Goal: Information Seeking & Learning: Compare options

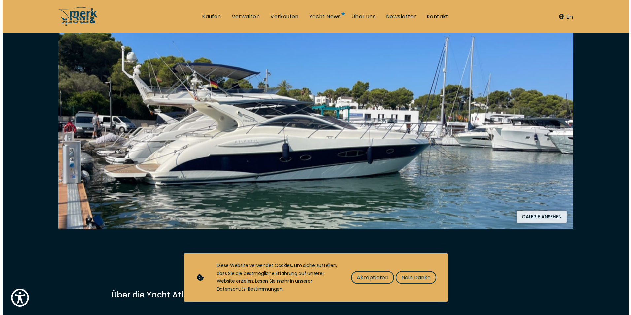
scroll to position [132, 0]
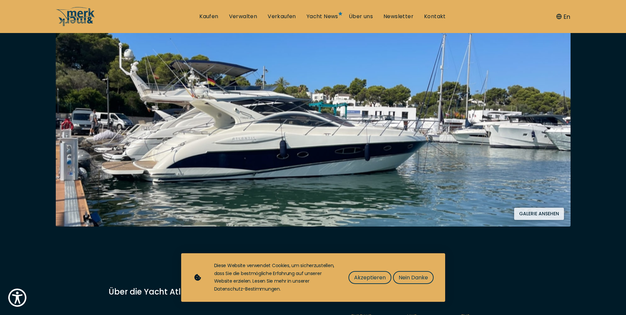
click at [547, 210] on button "Galerie ansehen" at bounding box center [539, 214] width 50 height 12
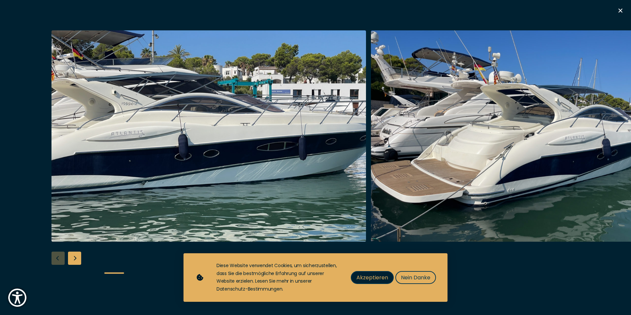
click at [368, 273] on span "Akzeptieren" at bounding box center [373, 277] width 32 height 8
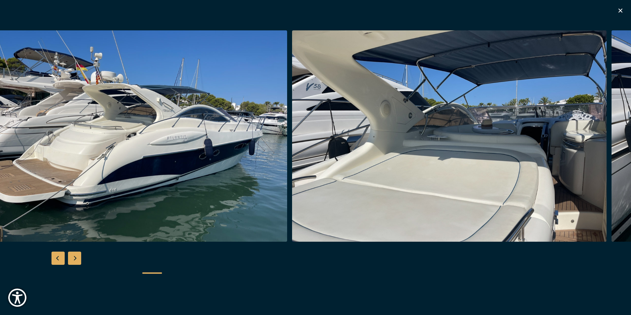
click at [181, 146] on img "button" at bounding box center [130, 135] width 315 height 211
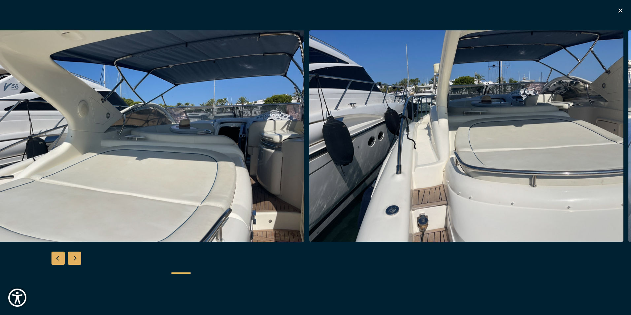
click at [246, 131] on img "button" at bounding box center [147, 135] width 315 height 211
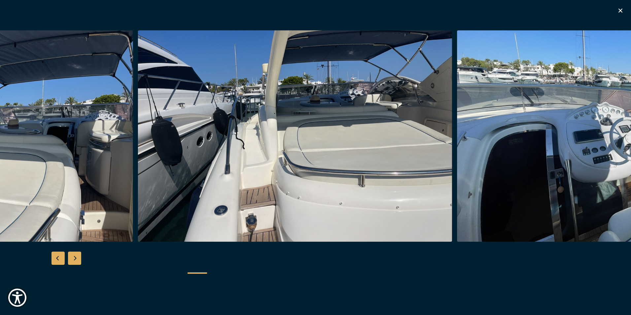
click at [323, 129] on img "button" at bounding box center [295, 135] width 315 height 211
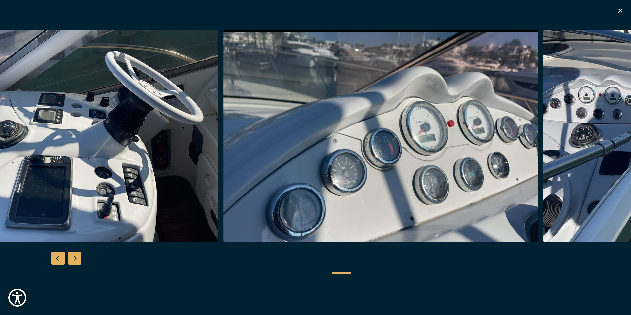
click at [21, 181] on img "button" at bounding box center [61, 135] width 315 height 211
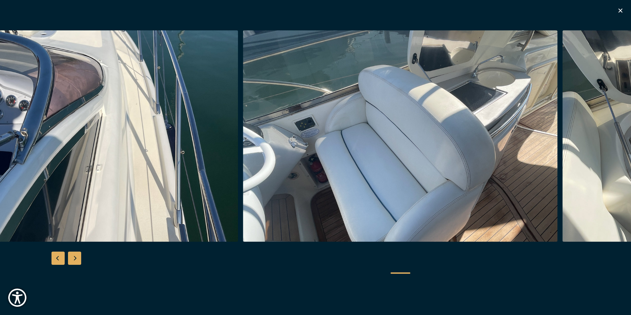
click at [149, 133] on img "button" at bounding box center [81, 135] width 315 height 211
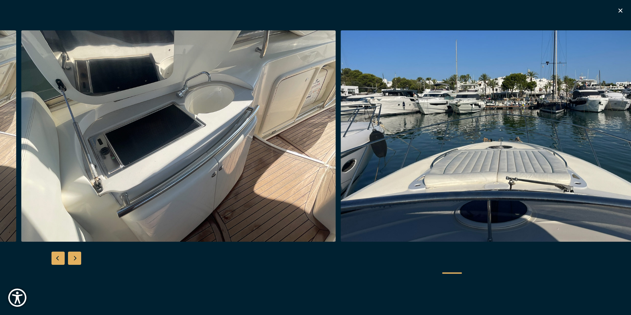
click at [223, 116] on img "button" at bounding box center [178, 135] width 315 height 211
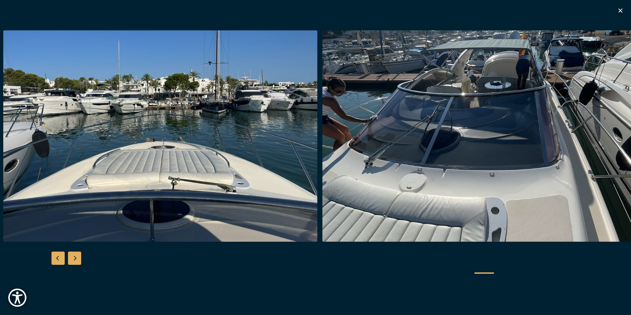
click at [152, 138] on img "button" at bounding box center [160, 135] width 315 height 211
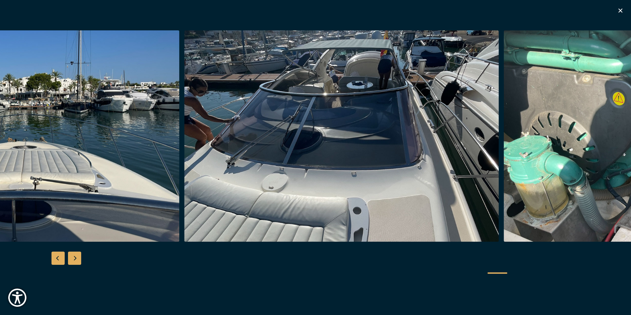
click at [257, 139] on img "button" at bounding box center [342, 135] width 315 height 211
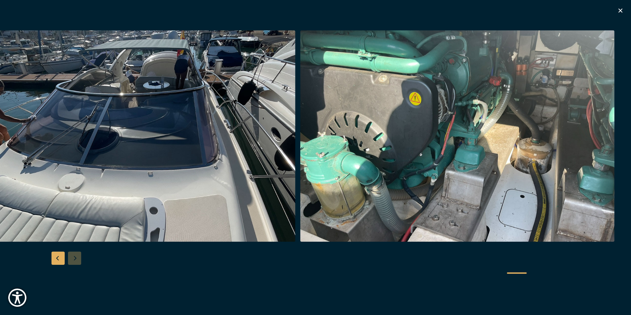
click at [60, 258] on div "Previous slide" at bounding box center [58, 258] width 13 height 13
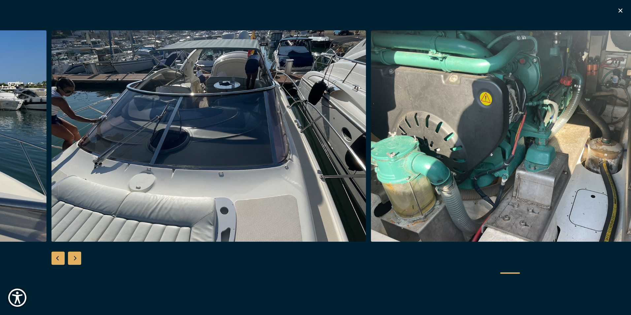
click at [60, 258] on div "Previous slide" at bounding box center [58, 258] width 13 height 13
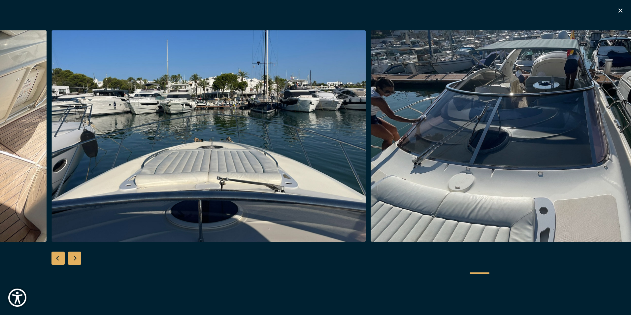
click at [60, 258] on div "Previous slide" at bounding box center [58, 258] width 13 height 13
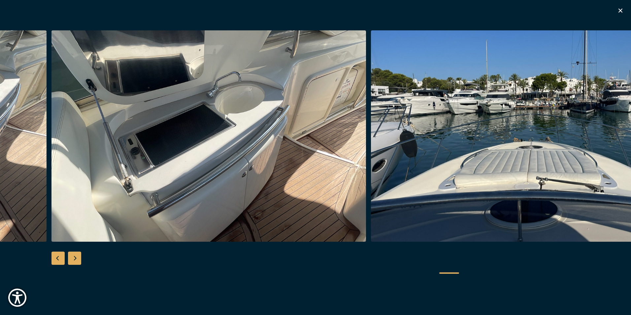
click at [60, 258] on div "Previous slide" at bounding box center [58, 258] width 13 height 13
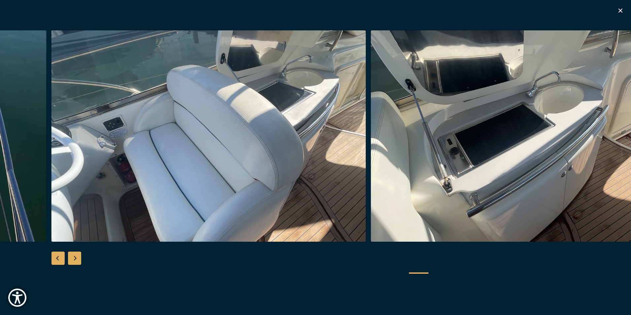
click at [60, 258] on div "Previous slide" at bounding box center [58, 258] width 13 height 13
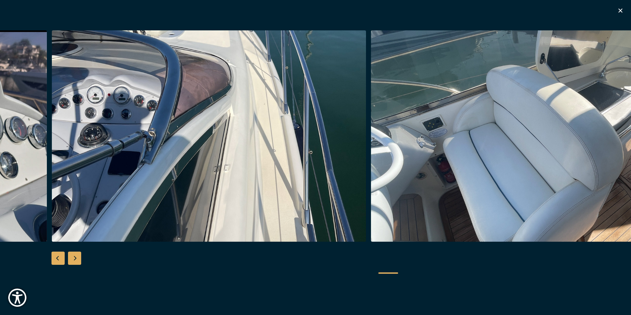
click at [60, 258] on div "Previous slide" at bounding box center [58, 258] width 13 height 13
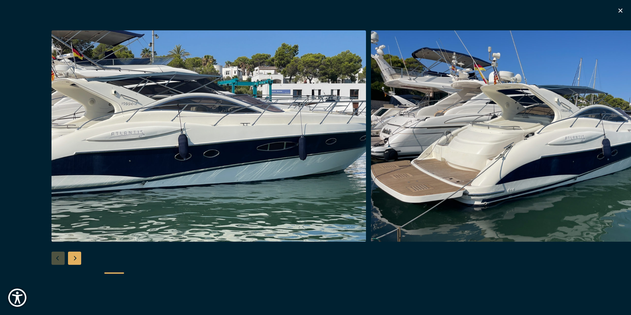
click at [61, 258] on div at bounding box center [315, 157] width 631 height 254
click at [76, 257] on div "Next slide" at bounding box center [74, 258] width 13 height 13
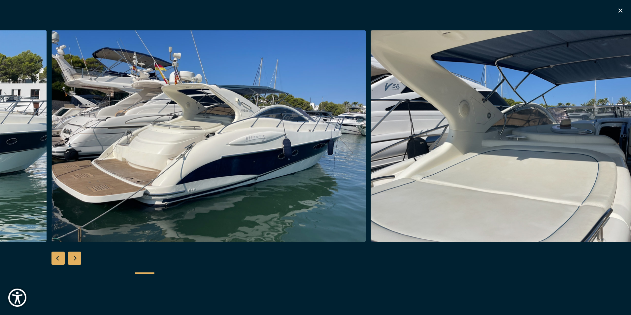
click at [72, 256] on div "Next slide" at bounding box center [74, 258] width 13 height 13
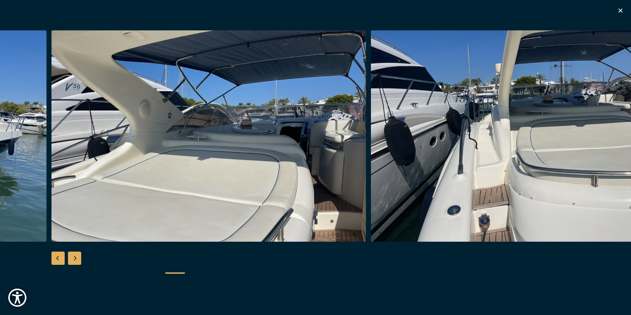
click at [75, 255] on div "Next slide" at bounding box center [74, 258] width 13 height 13
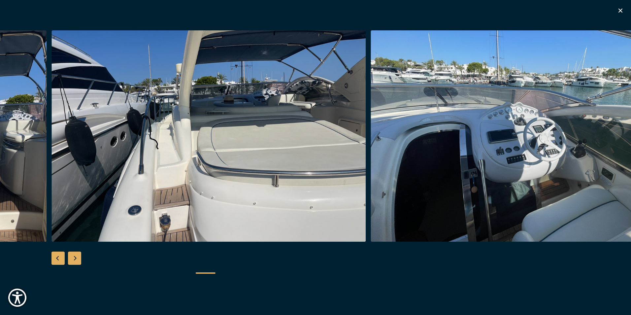
click at [77, 258] on div "Next slide" at bounding box center [74, 258] width 13 height 13
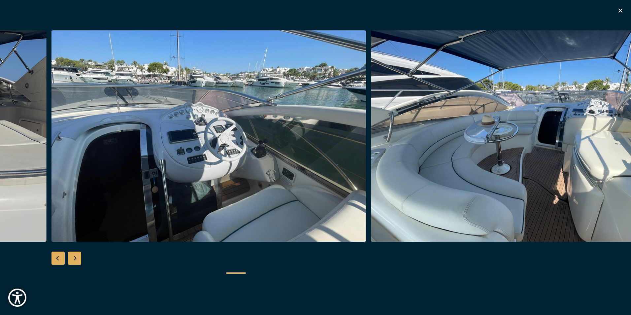
click at [77, 258] on div "Next slide" at bounding box center [74, 258] width 13 height 13
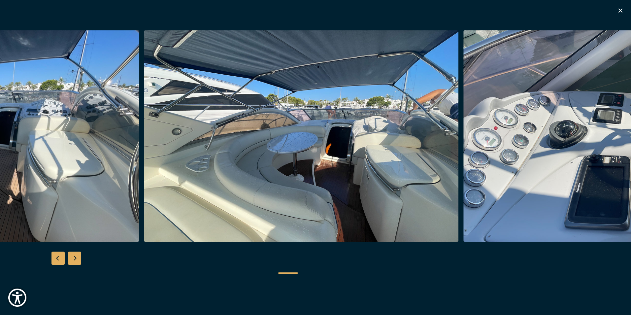
click at [273, 188] on img "button" at bounding box center [301, 135] width 315 height 211
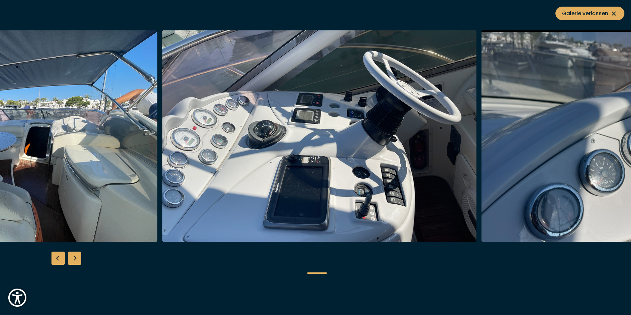
click at [312, 171] on img "button" at bounding box center [319, 135] width 315 height 211
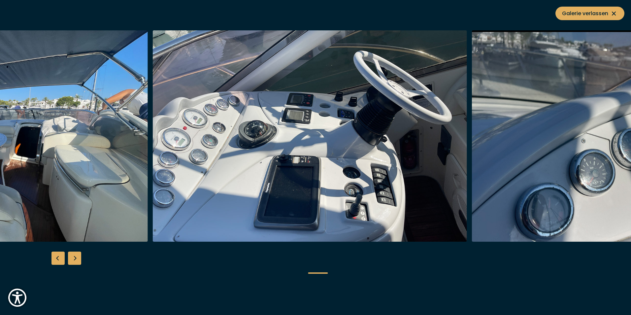
click at [301, 172] on img "button" at bounding box center [310, 135] width 315 height 211
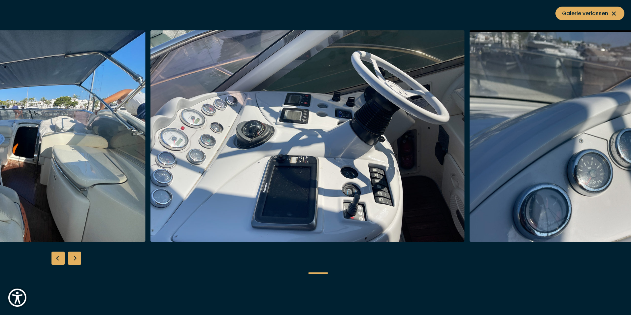
click at [78, 255] on div "Next slide" at bounding box center [74, 258] width 13 height 13
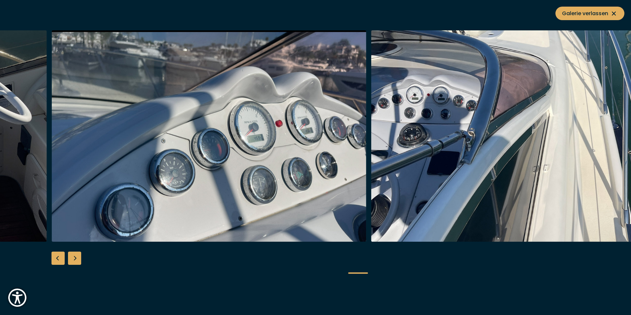
click at [79, 256] on div "Next slide" at bounding box center [74, 258] width 13 height 13
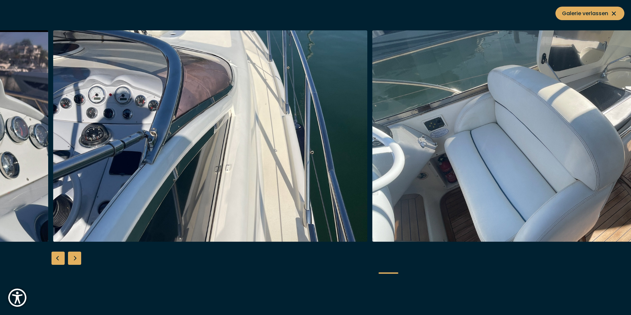
click at [83, 255] on div at bounding box center [315, 157] width 631 height 254
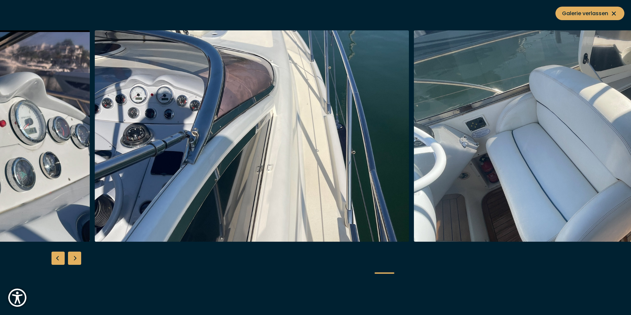
click at [84, 255] on div at bounding box center [315, 157] width 631 height 254
click at [75, 258] on div "Next slide" at bounding box center [74, 258] width 13 height 13
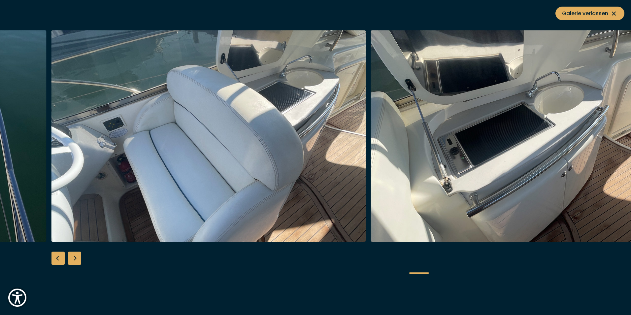
click at [76, 258] on div "Next slide" at bounding box center [74, 258] width 13 height 13
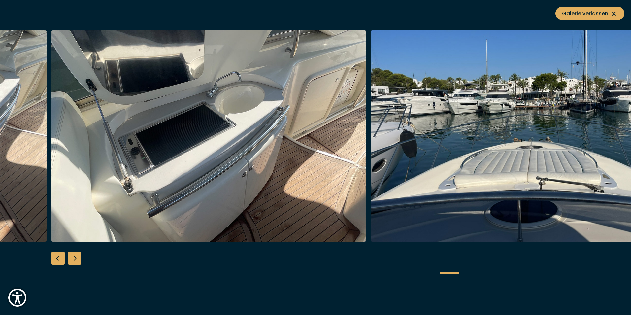
click at [76, 258] on div "Next slide" at bounding box center [74, 258] width 13 height 13
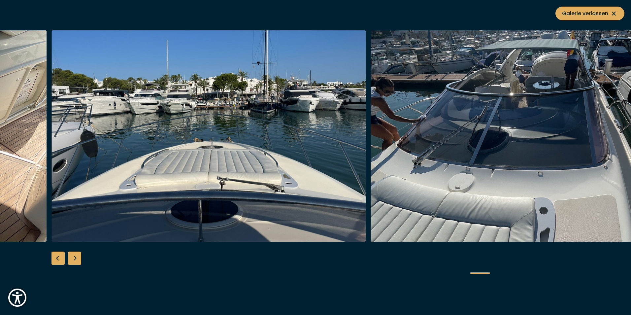
click at [76, 257] on div "Next slide" at bounding box center [74, 258] width 13 height 13
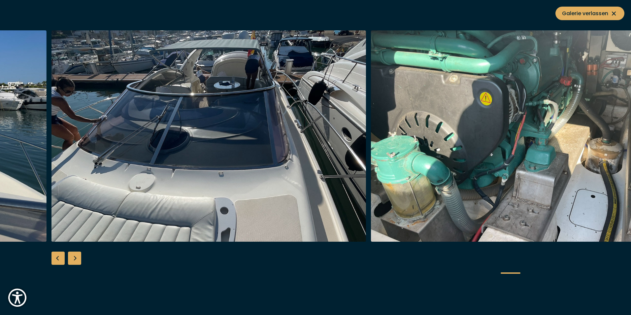
click at [77, 257] on div "Next slide" at bounding box center [74, 258] width 13 height 13
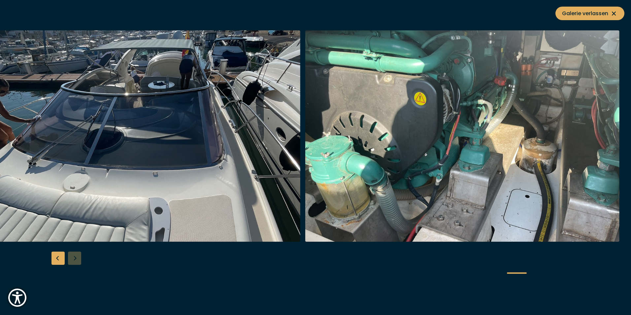
click at [63, 257] on div "Previous slide" at bounding box center [58, 258] width 13 height 13
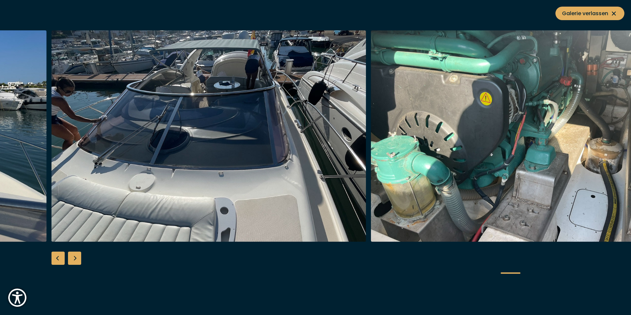
click at [63, 257] on div "Previous slide" at bounding box center [58, 258] width 13 height 13
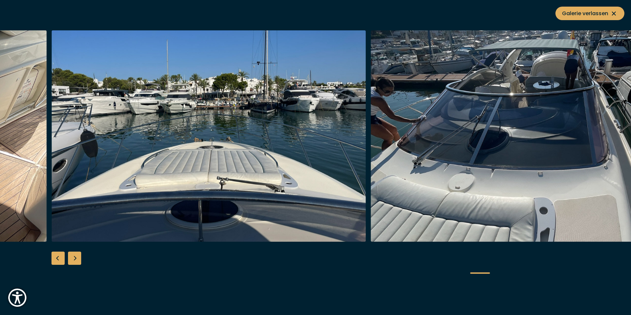
click at [63, 257] on div "Previous slide" at bounding box center [58, 258] width 13 height 13
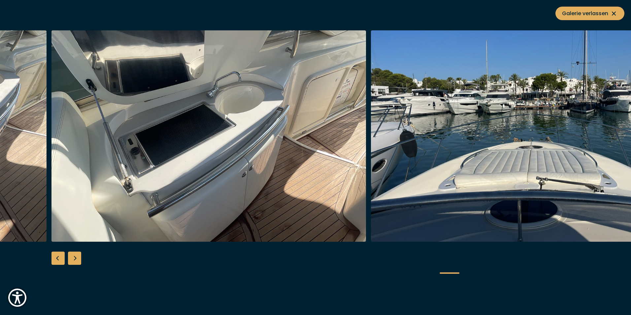
click at [63, 257] on div "Previous slide" at bounding box center [58, 258] width 13 height 13
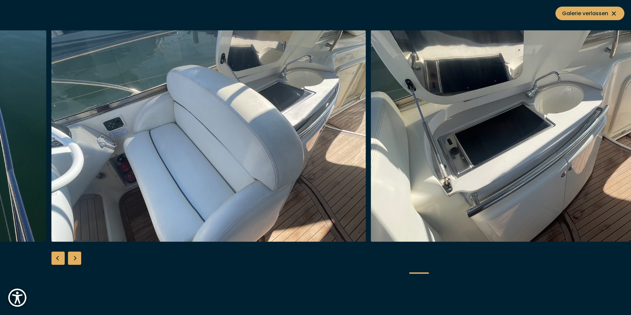
click at [63, 257] on div "Previous slide" at bounding box center [58, 258] width 13 height 13
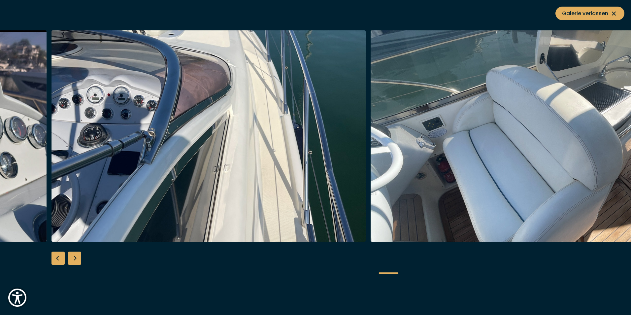
click at [63, 257] on div "Previous slide" at bounding box center [58, 258] width 13 height 13
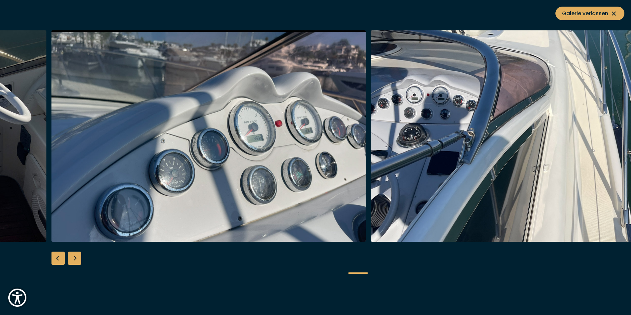
click at [63, 257] on div "Previous slide" at bounding box center [58, 258] width 13 height 13
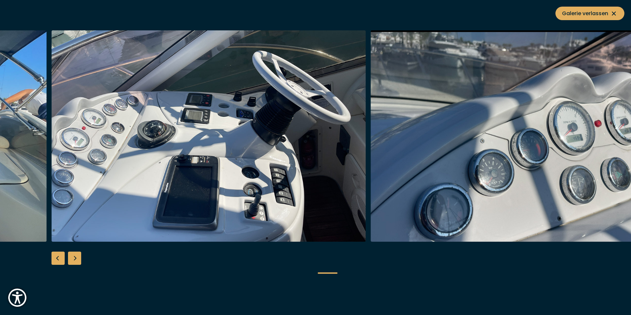
click at [63, 257] on div "Previous slide" at bounding box center [58, 258] width 13 height 13
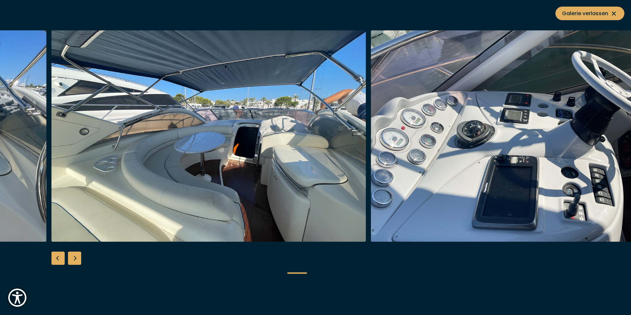
click at [63, 257] on div "Previous slide" at bounding box center [58, 258] width 13 height 13
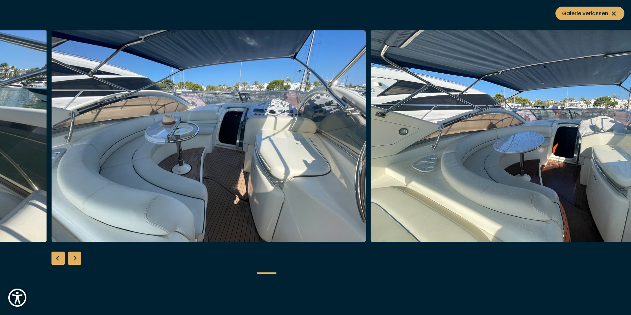
click at [63, 257] on div "Previous slide" at bounding box center [58, 258] width 13 height 13
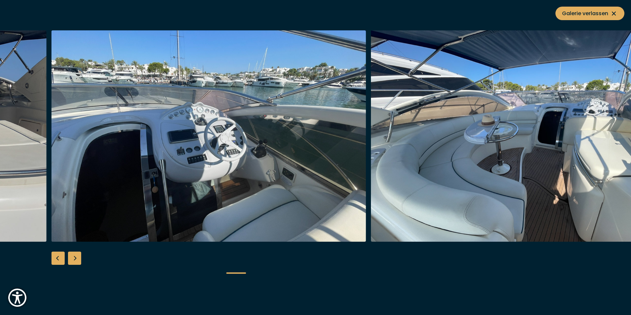
click at [63, 257] on div "Previous slide" at bounding box center [58, 258] width 13 height 13
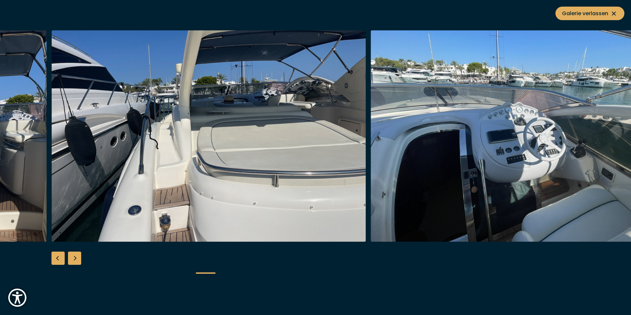
click at [63, 257] on div "Previous slide" at bounding box center [58, 258] width 13 height 13
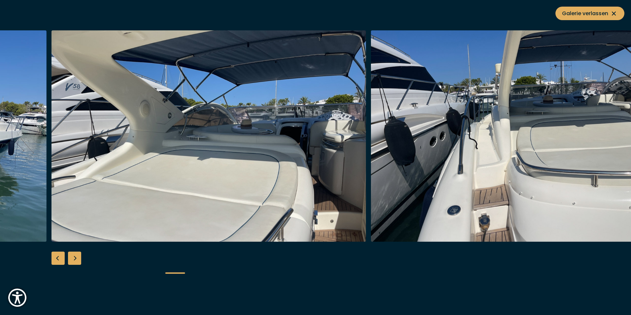
click at [63, 257] on div "Previous slide" at bounding box center [58, 258] width 13 height 13
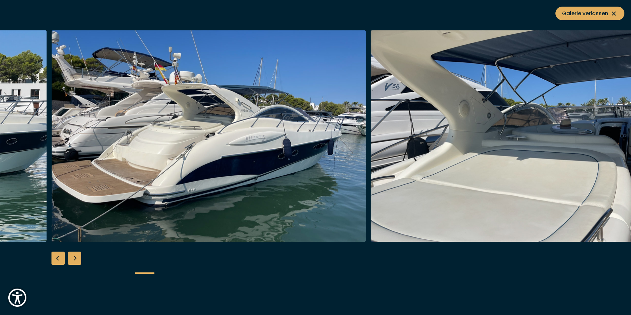
click at [63, 257] on div "Previous slide" at bounding box center [58, 258] width 13 height 13
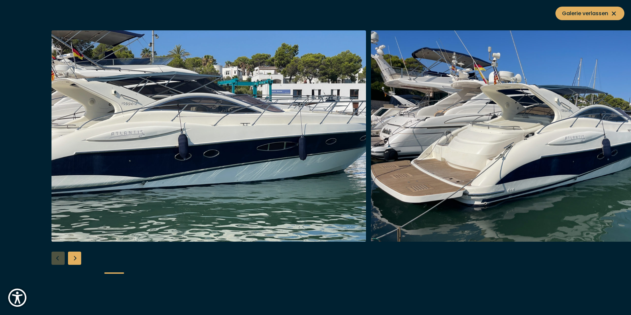
click at [63, 257] on div at bounding box center [315, 157] width 631 height 254
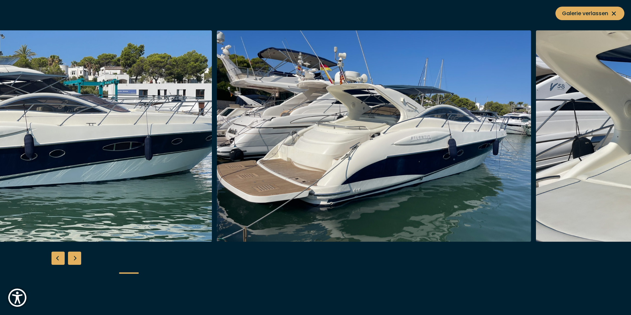
click at [116, 158] on img "button" at bounding box center [54, 135] width 315 height 211
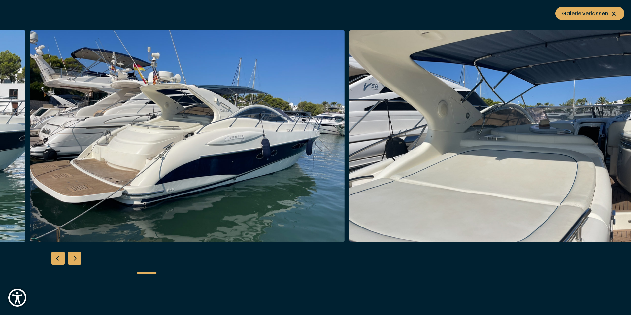
click at [191, 141] on img "button" at bounding box center [187, 135] width 315 height 211
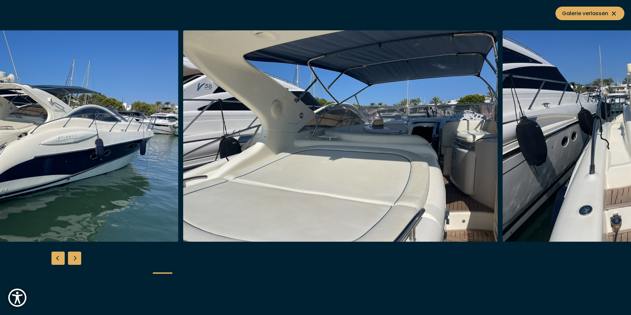
click at [246, 138] on img "button" at bounding box center [340, 135] width 315 height 211
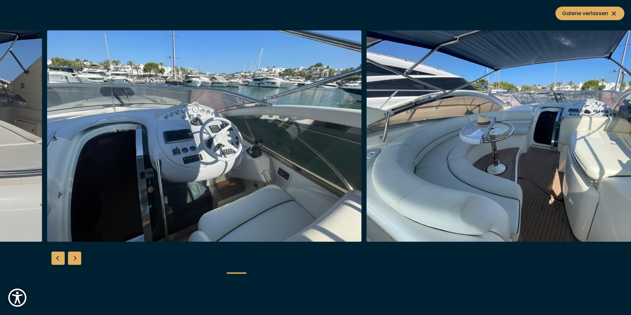
click at [367, 151] on img "button" at bounding box center [524, 135] width 315 height 211
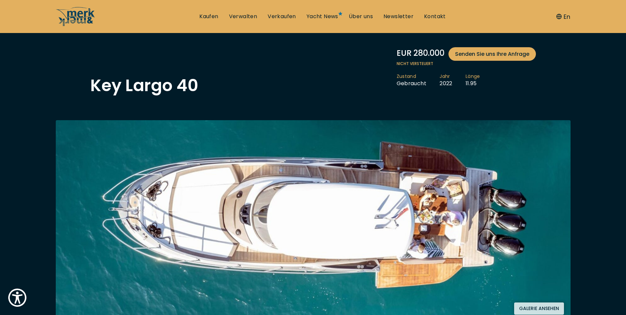
scroll to position [66, 0]
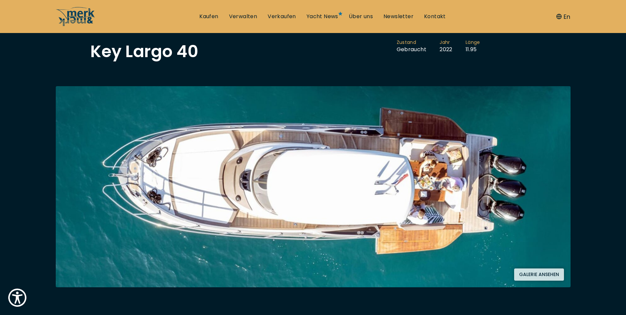
click at [545, 272] on button "Galerie ansehen" at bounding box center [539, 274] width 50 height 12
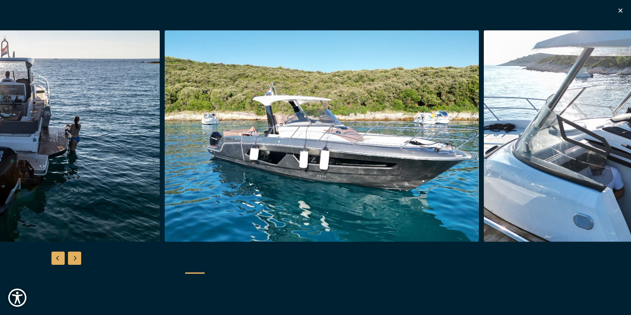
click at [272, 171] on img "button" at bounding box center [322, 135] width 315 height 211
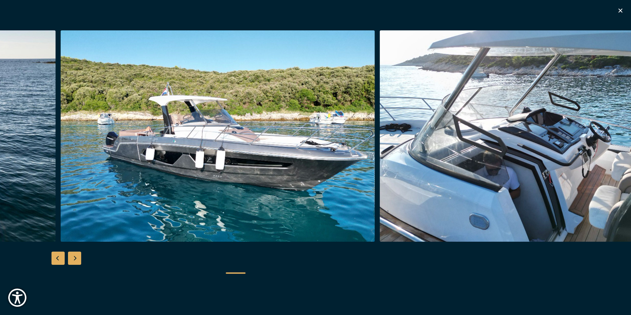
click at [380, 168] on img "button" at bounding box center [537, 135] width 315 height 211
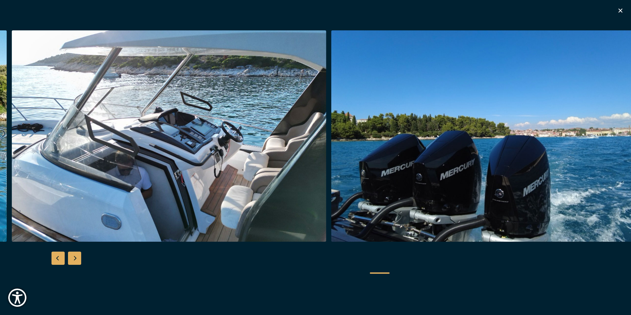
click at [331, 161] on img "button" at bounding box center [488, 135] width 315 height 211
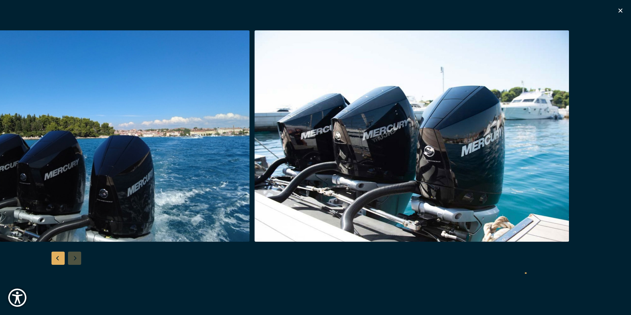
click at [319, 154] on img "button" at bounding box center [412, 135] width 315 height 211
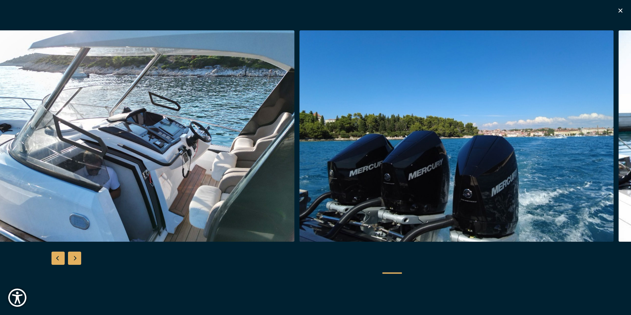
click at [555, 161] on img "button" at bounding box center [456, 135] width 315 height 211
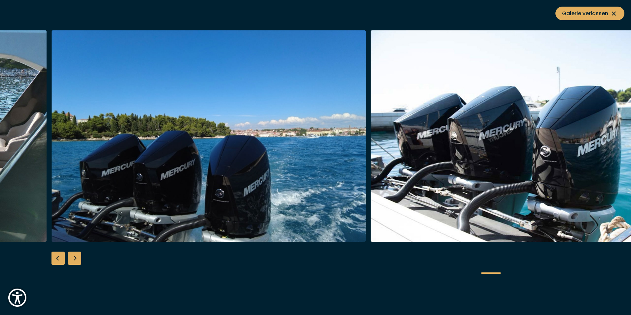
click at [366, 159] on img "button" at bounding box center [209, 135] width 315 height 211
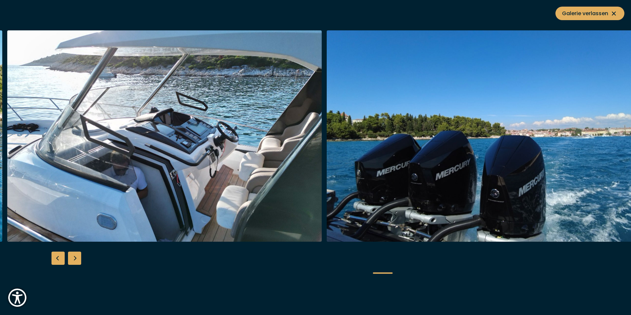
click at [207, 150] on img "button" at bounding box center [164, 135] width 315 height 211
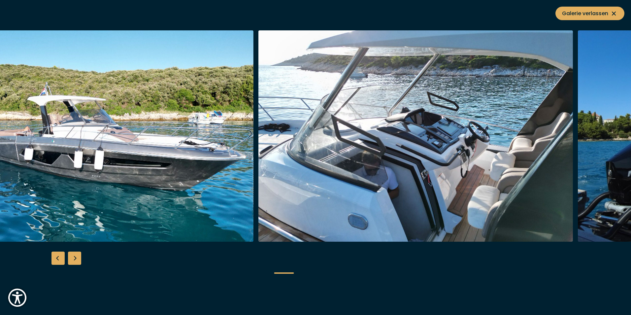
click at [213, 151] on img "button" at bounding box center [96, 135] width 315 height 211
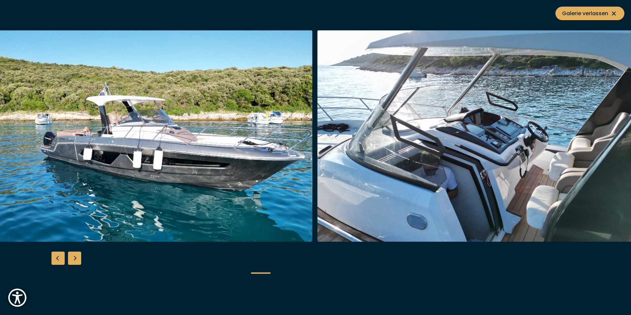
click at [215, 151] on img "button" at bounding box center [155, 135] width 315 height 211
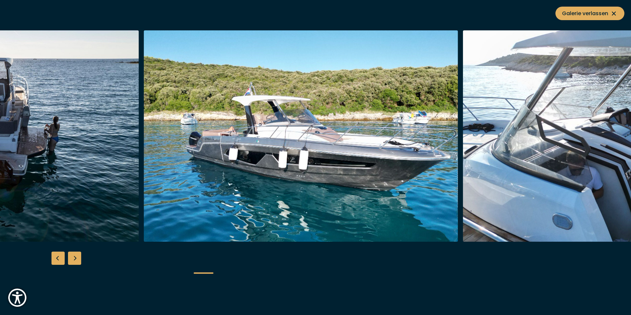
click at [458, 168] on img "button" at bounding box center [301, 135] width 315 height 211
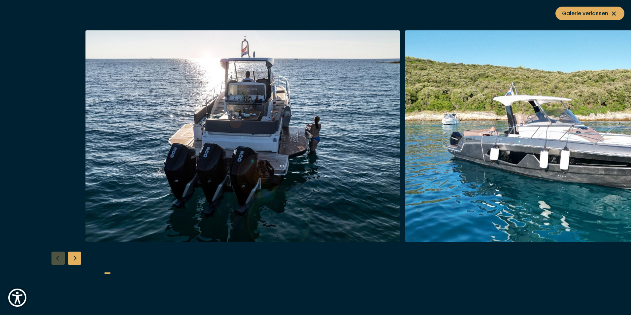
click at [359, 165] on img "button" at bounding box center [243, 135] width 315 height 211
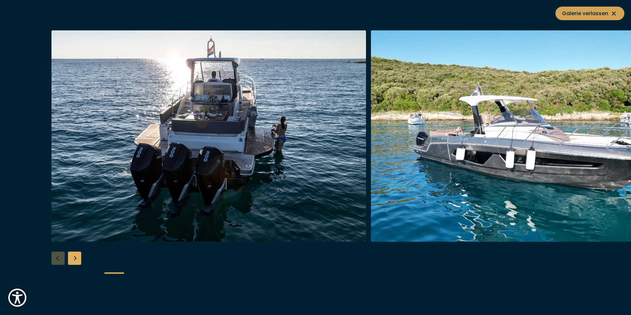
click at [613, 12] on icon at bounding box center [614, 14] width 8 height 8
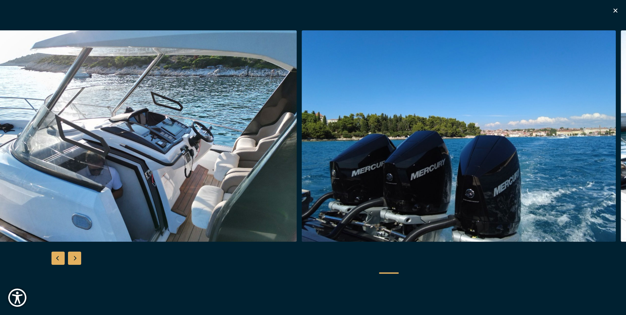
click at [616, 9] on icon "button" at bounding box center [616, 11] width 8 height 8
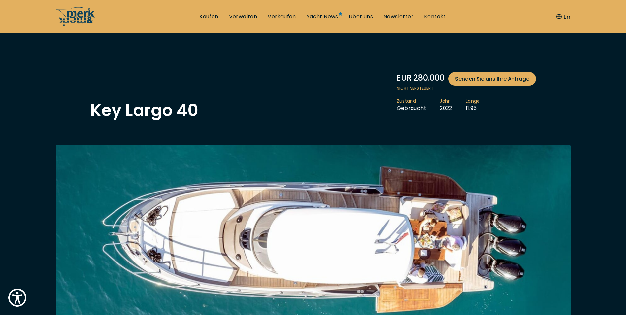
scroll to position [0, 0]
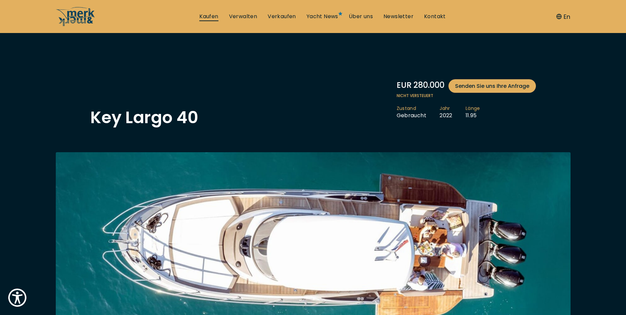
click at [208, 17] on link "Kaufen" at bounding box center [208, 16] width 19 height 7
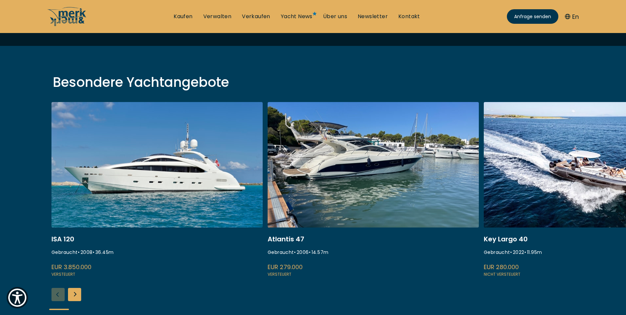
scroll to position [231, 0]
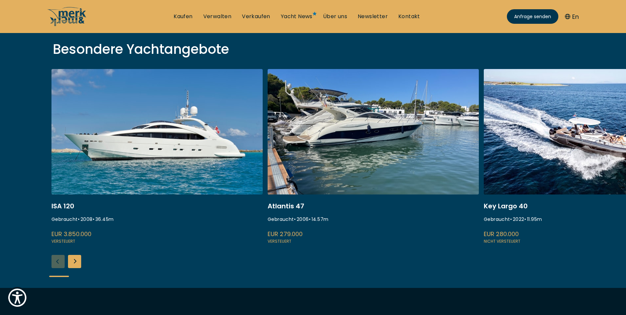
click at [77, 261] on div "Next slide" at bounding box center [74, 261] width 13 height 13
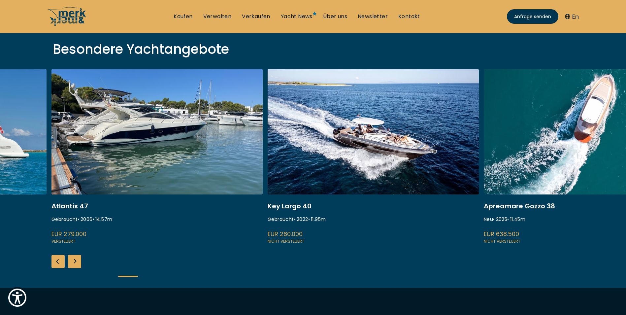
click at [77, 261] on div "Next slide" at bounding box center [74, 261] width 13 height 13
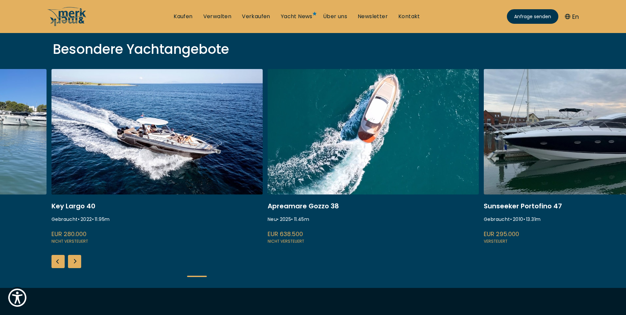
click at [82, 260] on div "ISA 120 Gebraucht • 2008 • 36.45 m EUR 3.850.000 Versteuert Atlantis 47 Gebrauc…" at bounding box center [313, 178] width 626 height 219
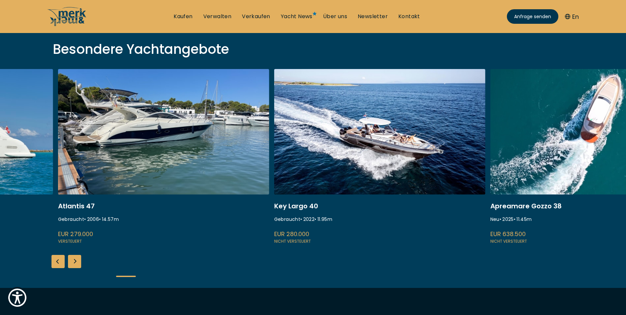
click at [269, 161] on link at bounding box center [163, 157] width 211 height 176
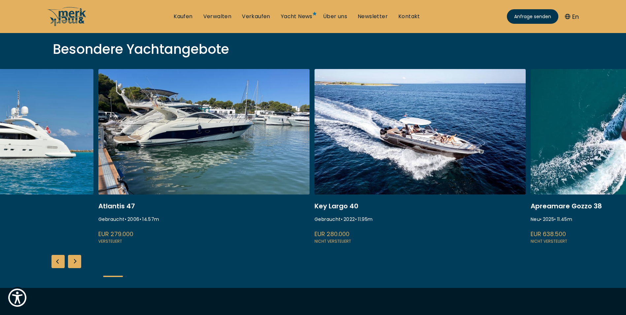
click at [209, 133] on link at bounding box center [203, 157] width 211 height 176
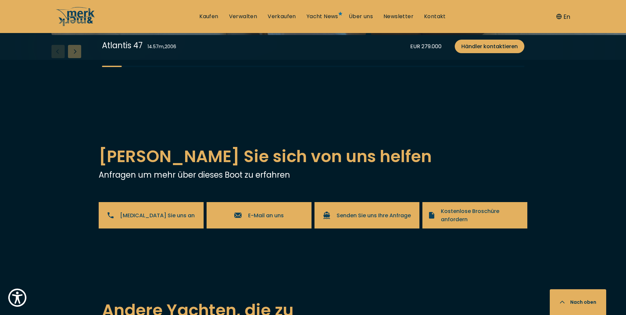
scroll to position [1189, 0]
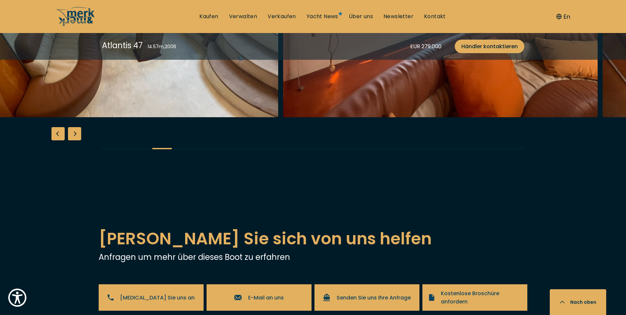
click at [73, 117] on img "button" at bounding box center [121, 11] width 315 height 211
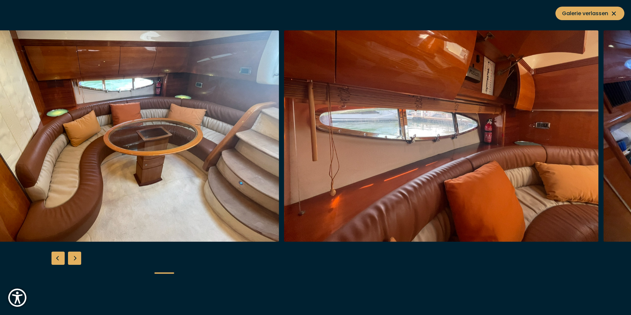
click at [284, 165] on img "button" at bounding box center [441, 135] width 315 height 211
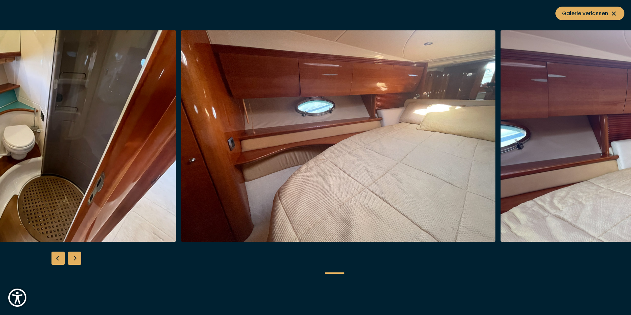
click at [52, 144] on img "button" at bounding box center [19, 135] width 315 height 211
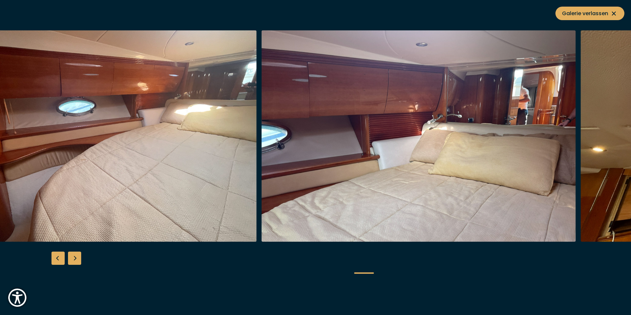
click at [145, 146] on img "button" at bounding box center [99, 135] width 315 height 211
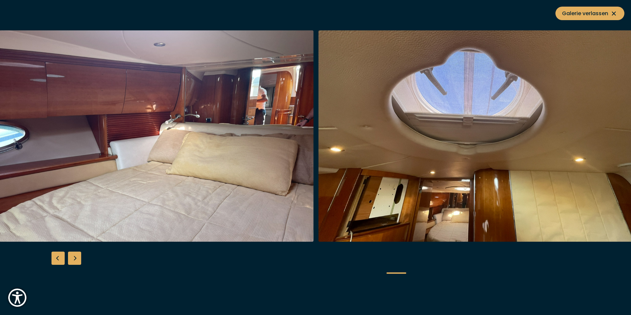
click at [113, 151] on img "button" at bounding box center [156, 135] width 315 height 211
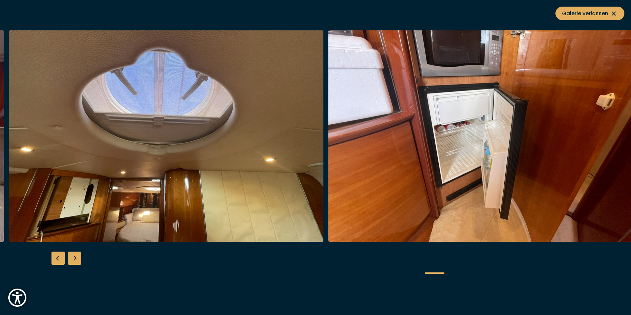
click at [114, 154] on img "button" at bounding box center [166, 135] width 315 height 211
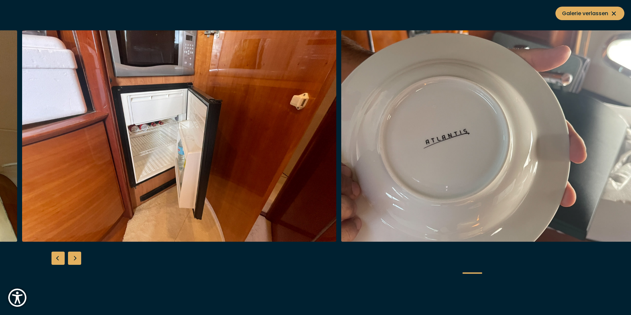
click at [135, 171] on img "button" at bounding box center [179, 135] width 315 height 211
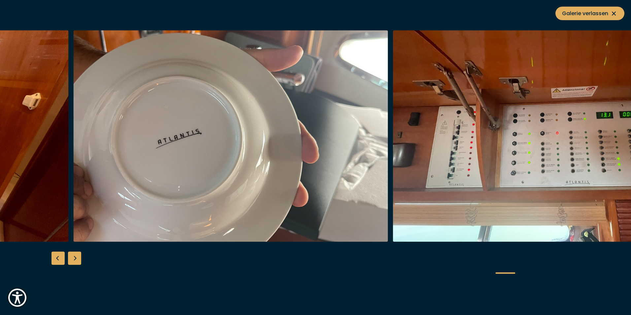
click at [160, 163] on img "button" at bounding box center [231, 135] width 315 height 211
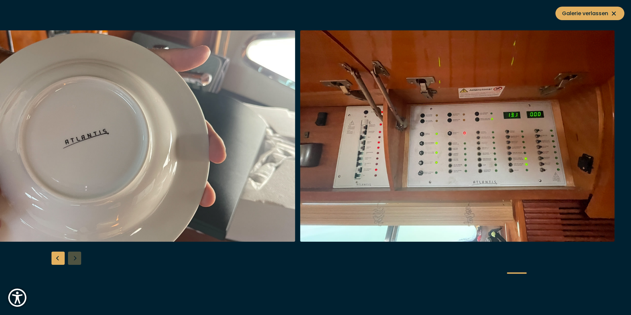
click at [59, 254] on div "Previous slide" at bounding box center [58, 258] width 13 height 13
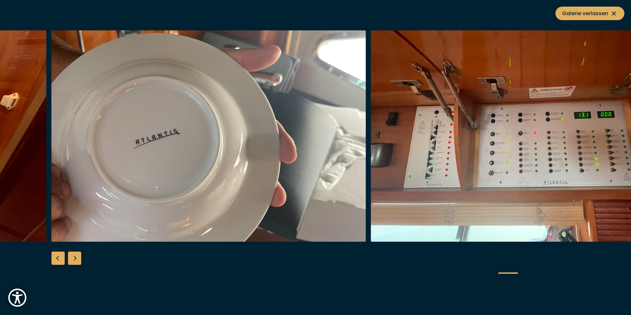
click at [59, 254] on div "Previous slide" at bounding box center [58, 258] width 13 height 13
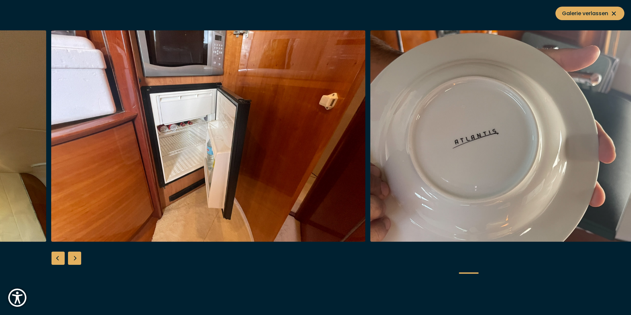
click at [59, 254] on div "Previous slide" at bounding box center [58, 258] width 13 height 13
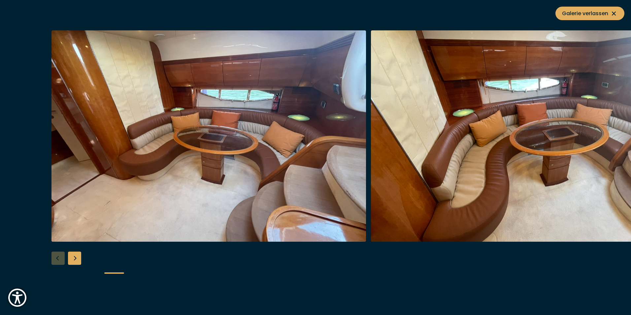
click at [75, 255] on div "Next slide" at bounding box center [74, 258] width 13 height 13
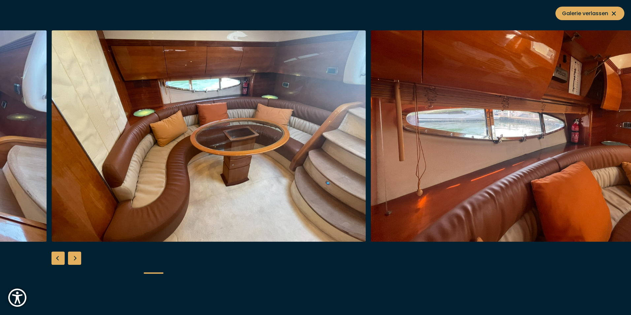
click at [75, 255] on div "Next slide" at bounding box center [74, 258] width 13 height 13
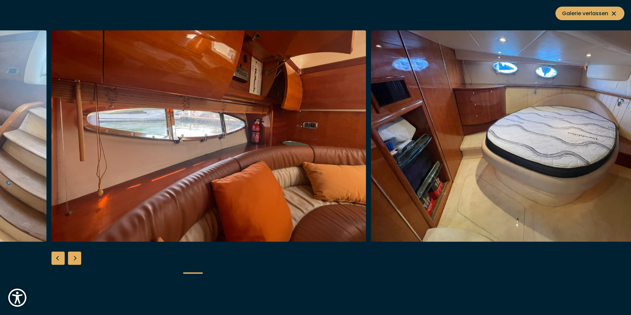
click at [75, 255] on div "Next slide" at bounding box center [74, 258] width 13 height 13
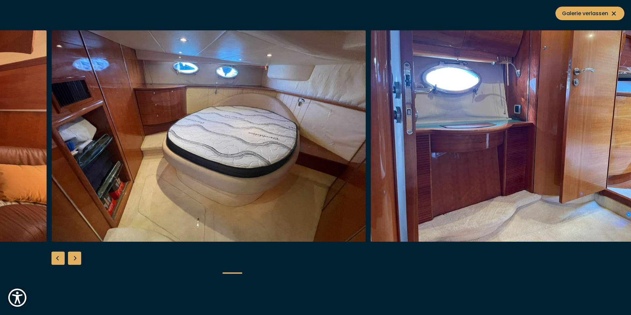
click at [76, 257] on div "Next slide" at bounding box center [74, 258] width 13 height 13
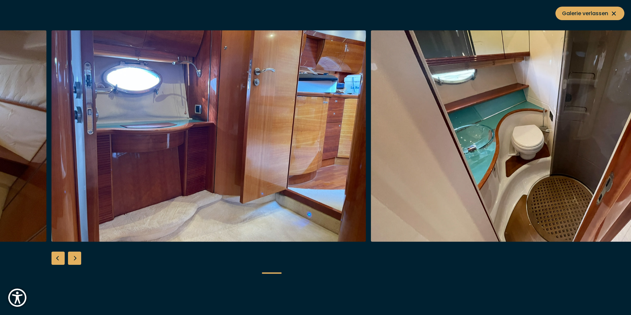
click at [76, 257] on div "Next slide" at bounding box center [74, 258] width 13 height 13
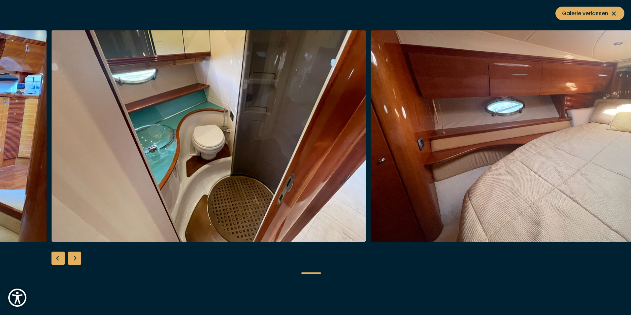
click at [76, 257] on div "Next slide" at bounding box center [74, 258] width 13 height 13
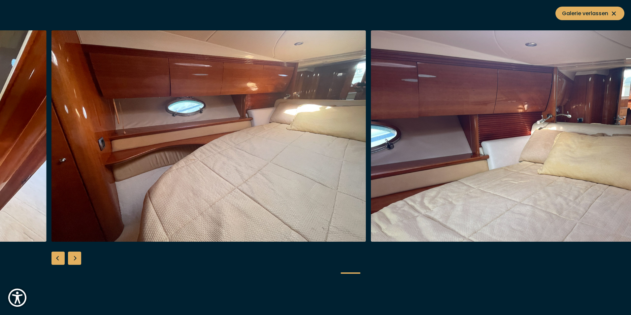
click at [76, 257] on div "Next slide" at bounding box center [74, 258] width 13 height 13
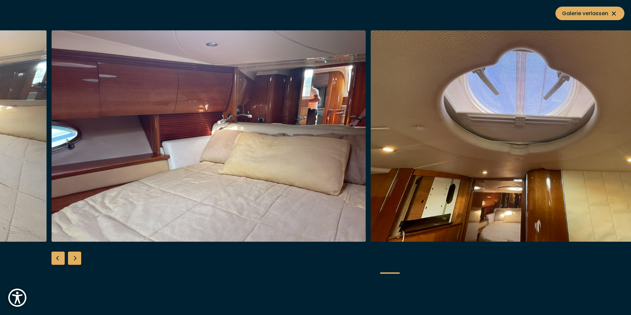
click at [76, 257] on div "Next slide" at bounding box center [74, 258] width 13 height 13
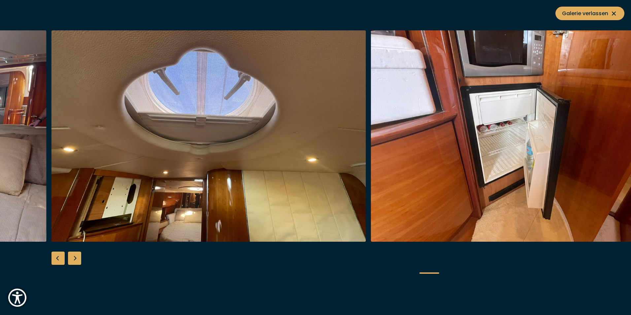
click at [76, 257] on div "Next slide" at bounding box center [74, 258] width 13 height 13
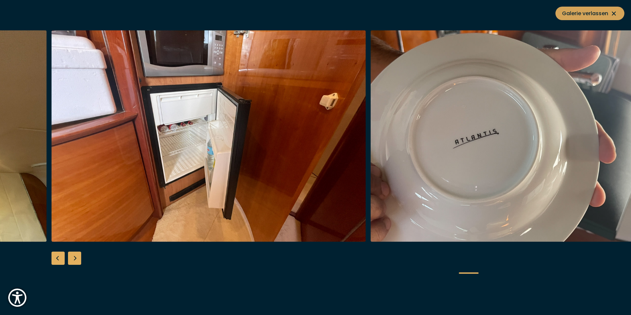
click at [614, 10] on icon at bounding box center [614, 14] width 8 height 8
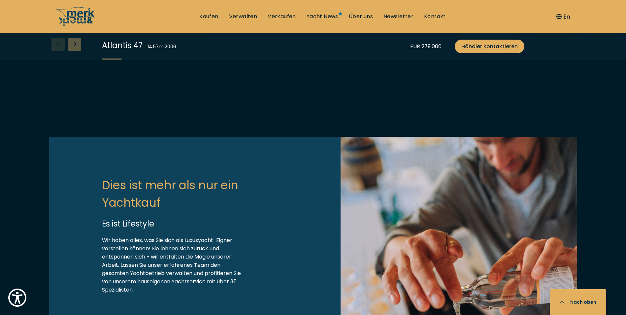
scroll to position [1783, 0]
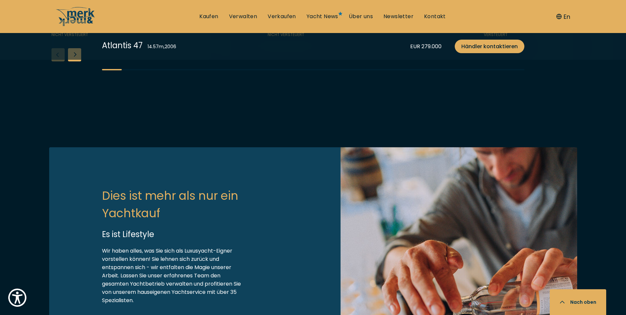
click at [73, 61] on div "Next slide" at bounding box center [74, 54] width 13 height 13
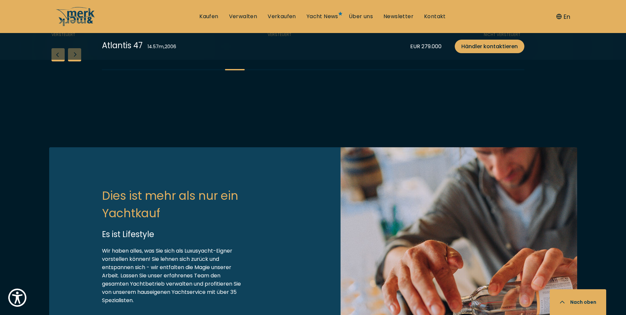
click at [73, 61] on div "Next slide" at bounding box center [74, 54] width 13 height 13
click at [74, 61] on div "Next slide" at bounding box center [74, 54] width 13 height 13
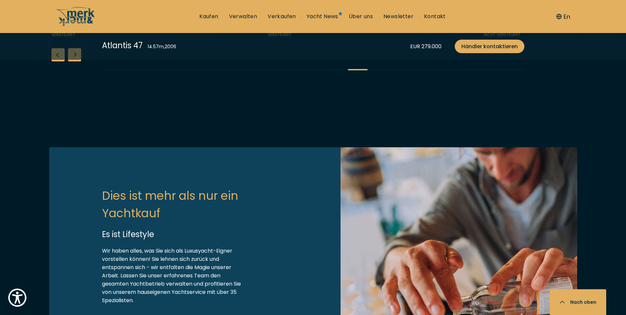
click at [74, 61] on div "Next slide" at bounding box center [74, 54] width 13 height 13
click at [76, 61] on div "Next slide" at bounding box center [74, 54] width 13 height 13
click at [77, 61] on div "Next slide" at bounding box center [74, 54] width 13 height 13
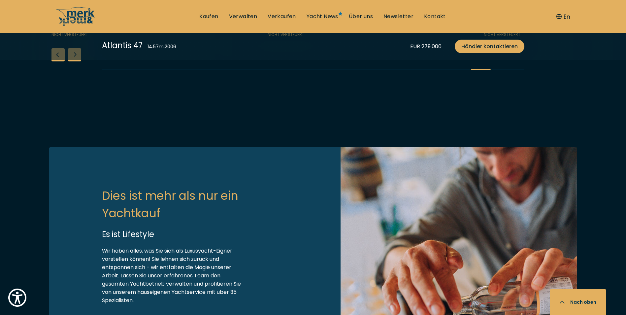
click at [77, 61] on div "Next slide" at bounding box center [74, 54] width 13 height 13
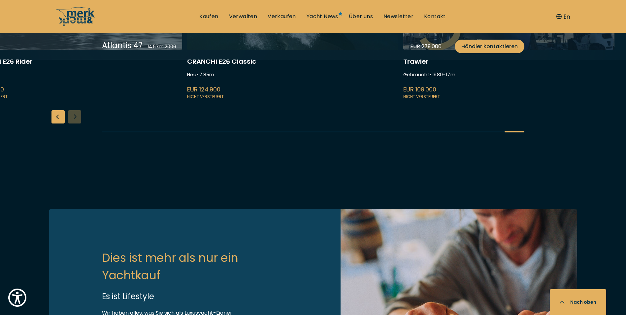
scroll to position [1717, 0]
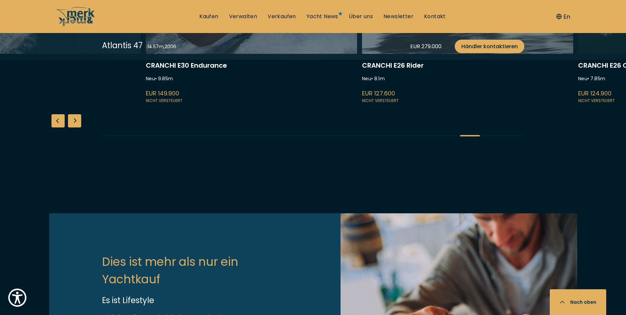
click at [524, 104] on link at bounding box center [467, 16] width 211 height 176
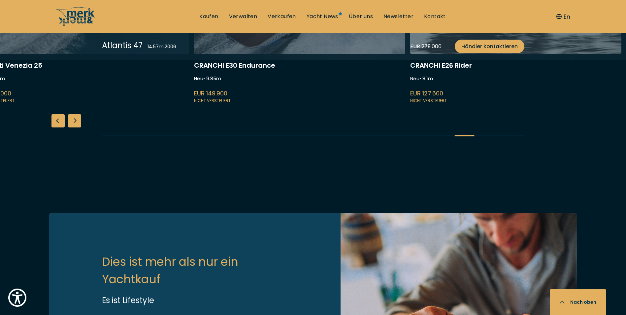
click at [334, 104] on link at bounding box center [299, 16] width 211 height 176
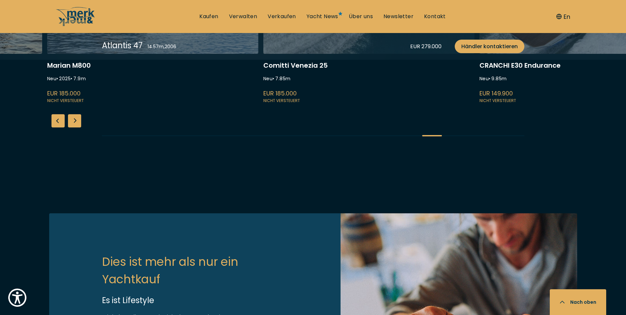
click at [408, 104] on link at bounding box center [368, 16] width 211 height 176
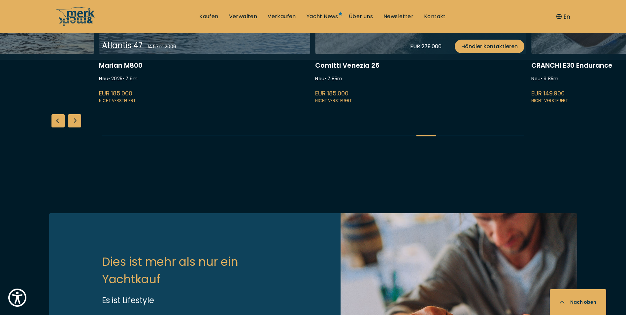
click at [278, 104] on link at bounding box center [204, 16] width 211 height 176
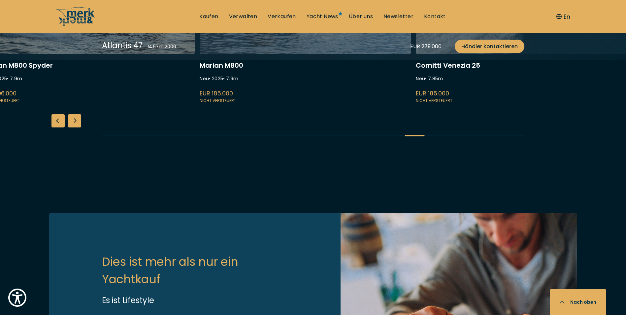
click at [195, 104] on link at bounding box center [88, 16] width 211 height 176
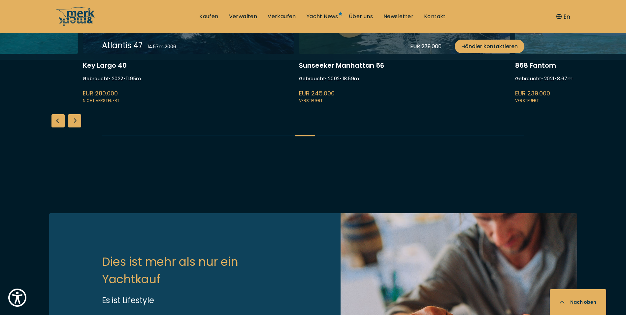
click at [294, 104] on link at bounding box center [188, 16] width 211 height 176
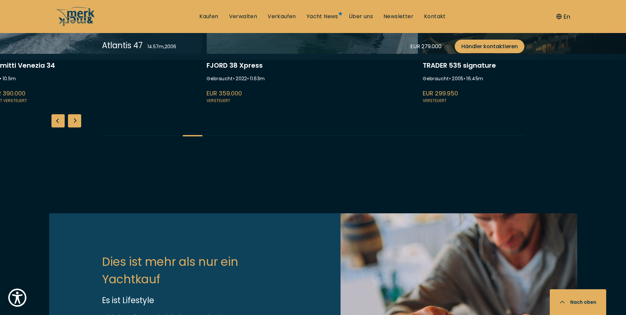
click at [574, 104] on link at bounding box center [528, 16] width 211 height 176
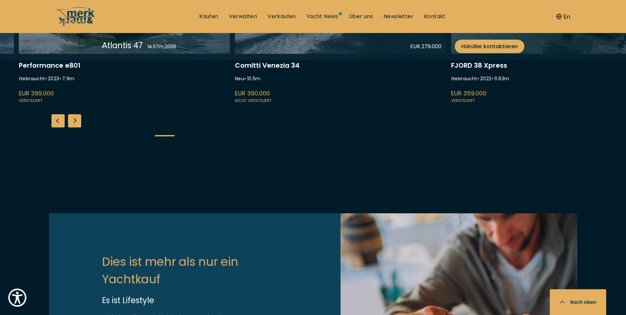
click at [230, 104] on link at bounding box center [124, 16] width 211 height 176
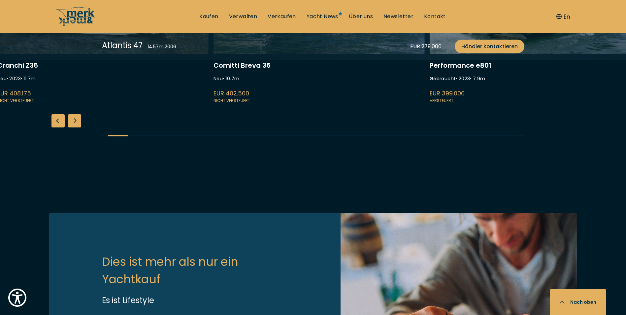
click at [425, 104] on link at bounding box center [319, 16] width 211 height 176
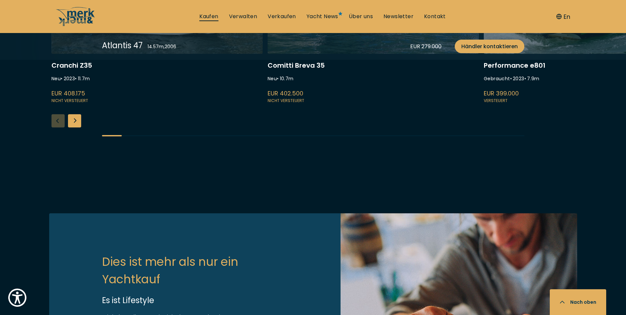
click at [212, 17] on link "Kaufen" at bounding box center [208, 16] width 19 height 7
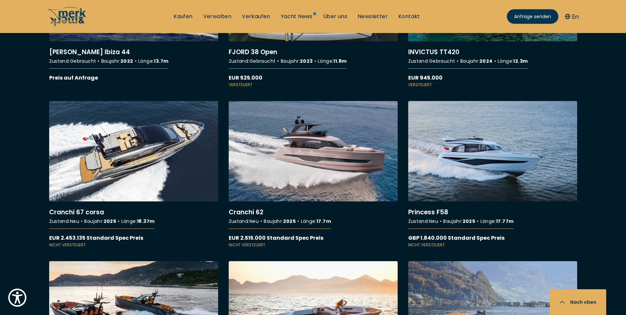
scroll to position [2014, 0]
